Goal: Transaction & Acquisition: Subscribe to service/newsletter

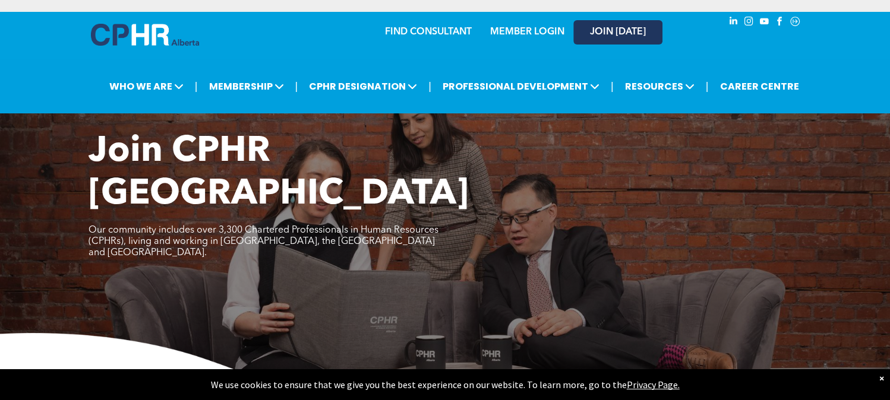
click at [616, 30] on span "JOIN [DATE]" at bounding box center [618, 32] width 56 height 11
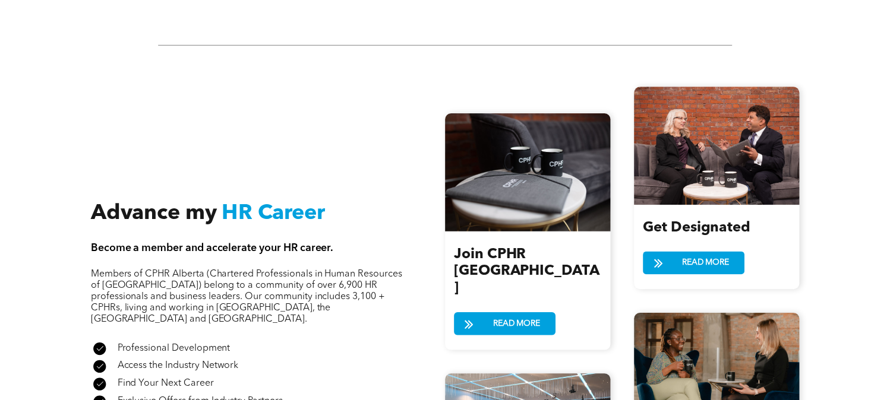
scroll to position [1307, 0]
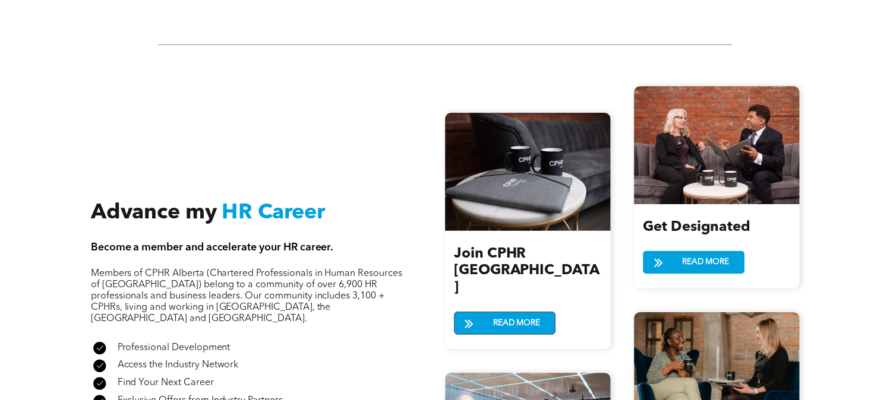
click at [497, 313] on span "READ MORE" at bounding box center [516, 324] width 55 height 22
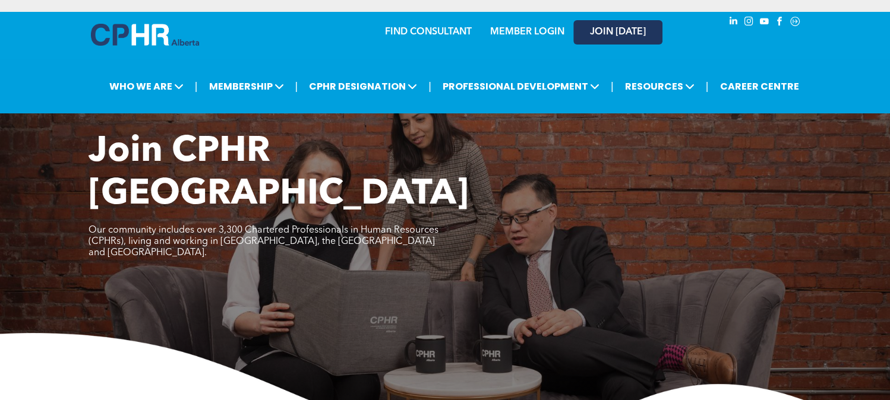
click at [617, 33] on span "JOIN [DATE]" at bounding box center [618, 32] width 56 height 11
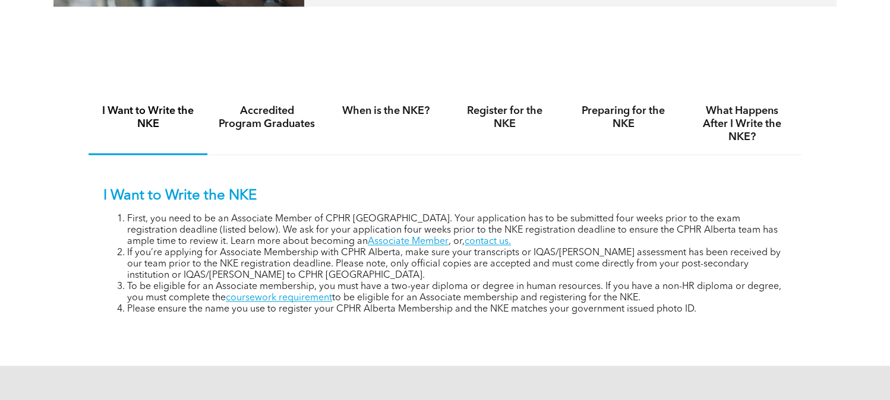
scroll to position [832, 0]
